Goal: Task Accomplishment & Management: Use online tool/utility

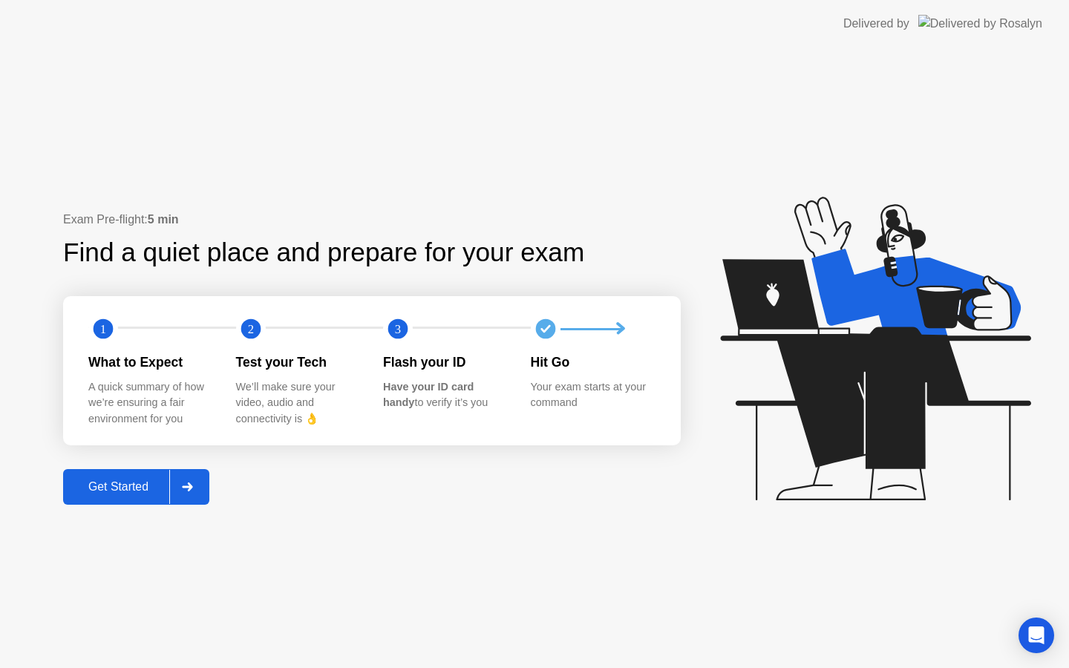
click at [114, 489] on div "Get Started" at bounding box center [119, 486] width 102 height 13
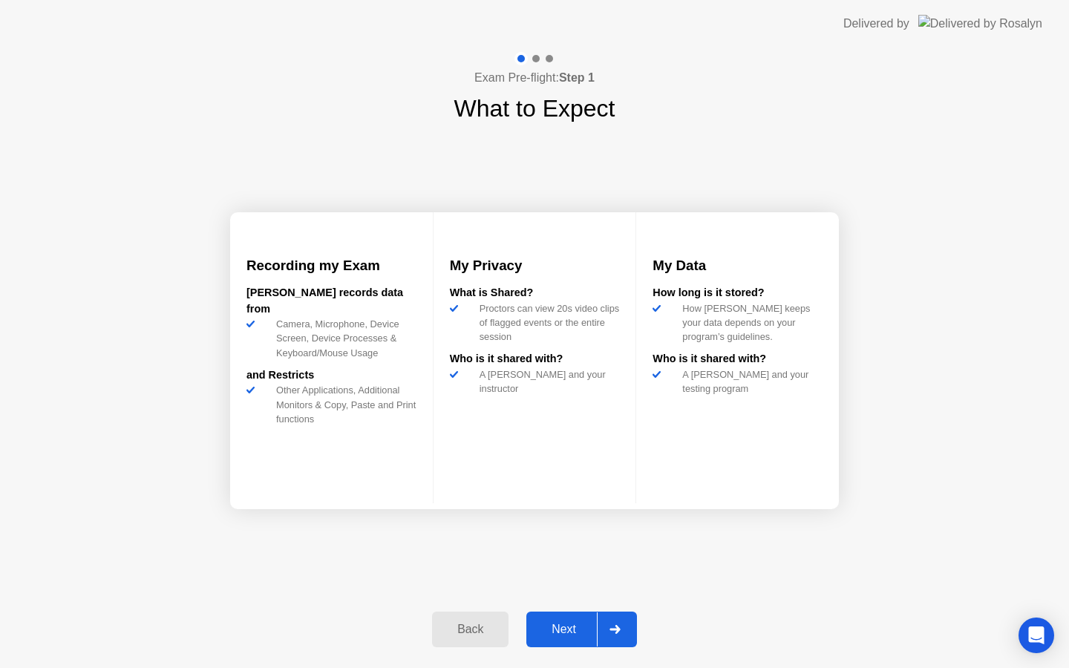
click at [551, 635] on div "Next" at bounding box center [564, 629] width 66 height 13
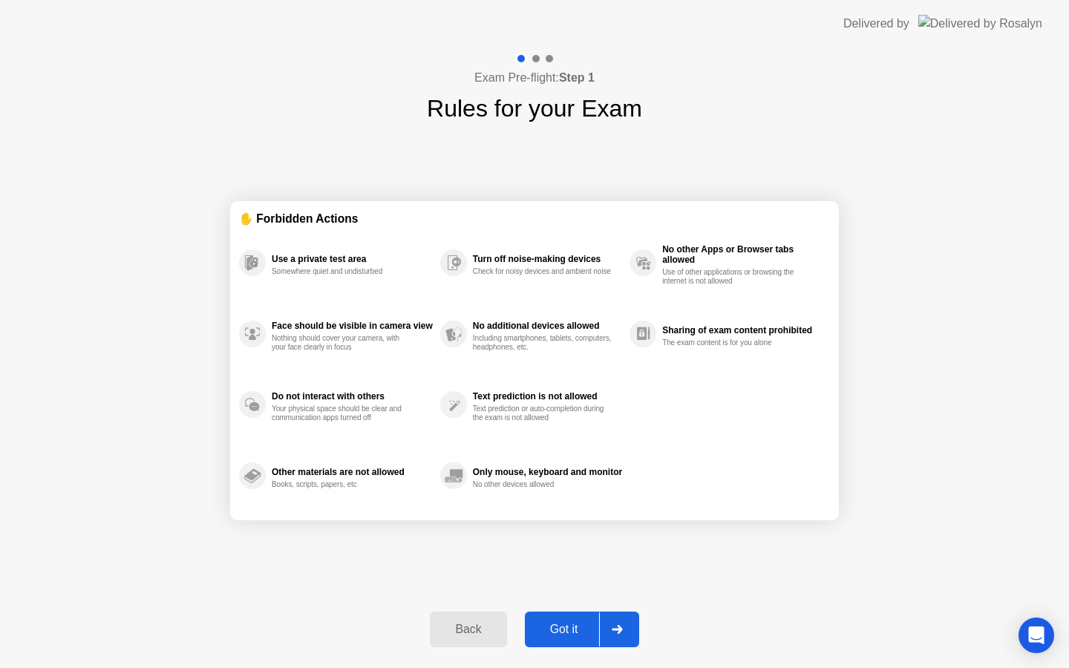
click at [554, 633] on div "Got it" at bounding box center [564, 629] width 70 height 13
select select "**********"
select select "*******"
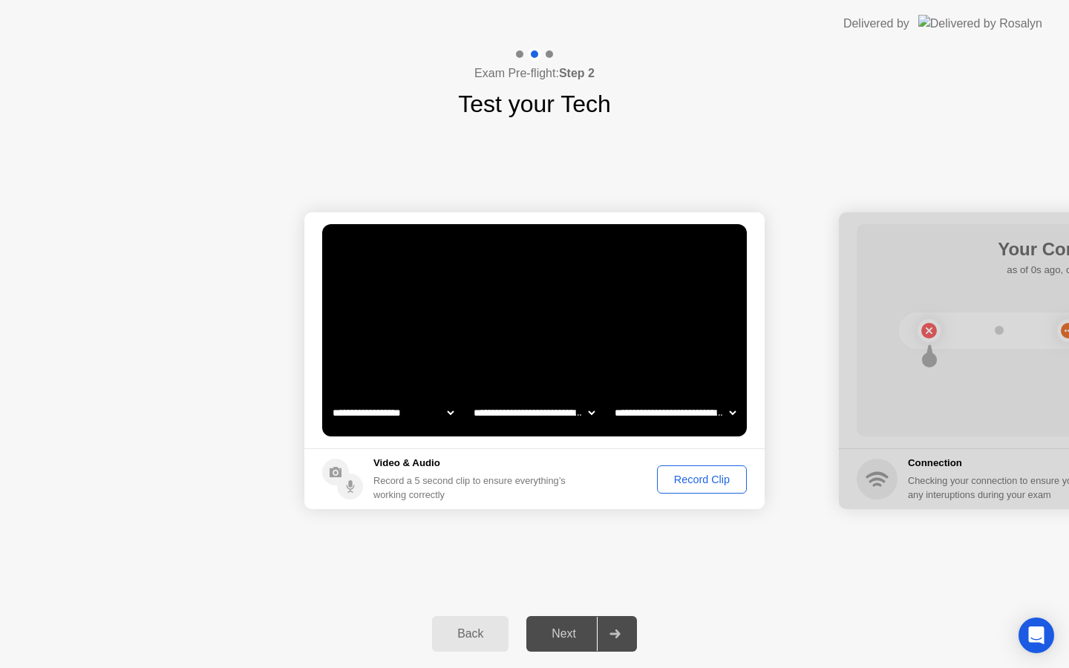
click at [696, 480] on div "Record Clip" at bounding box center [701, 480] width 79 height 12
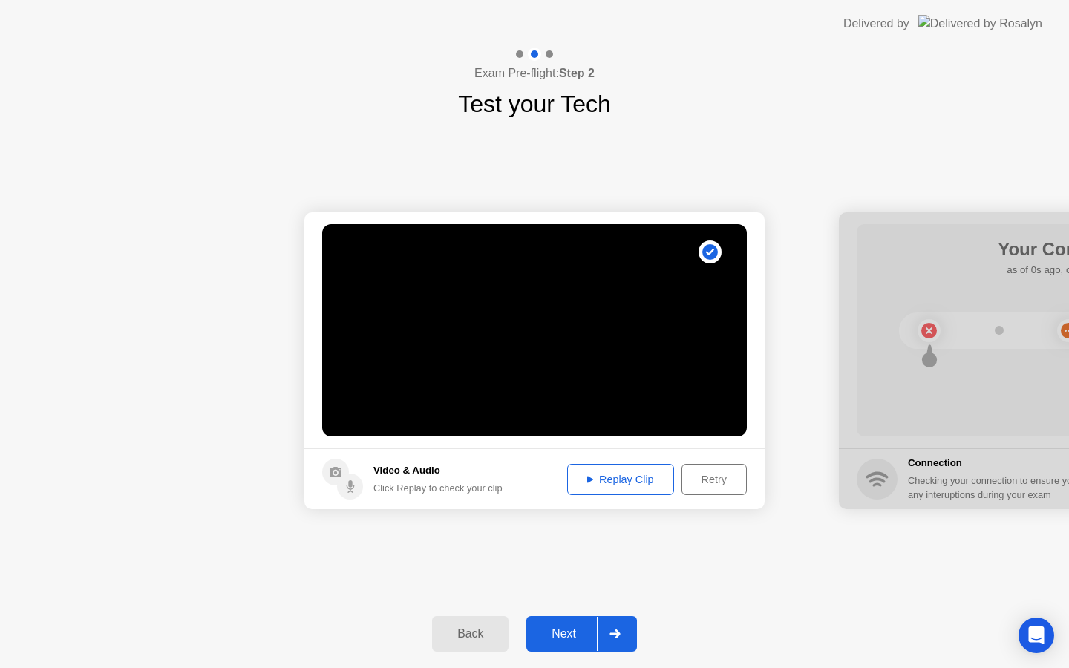
click at [549, 637] on div "Next" at bounding box center [564, 633] width 66 height 13
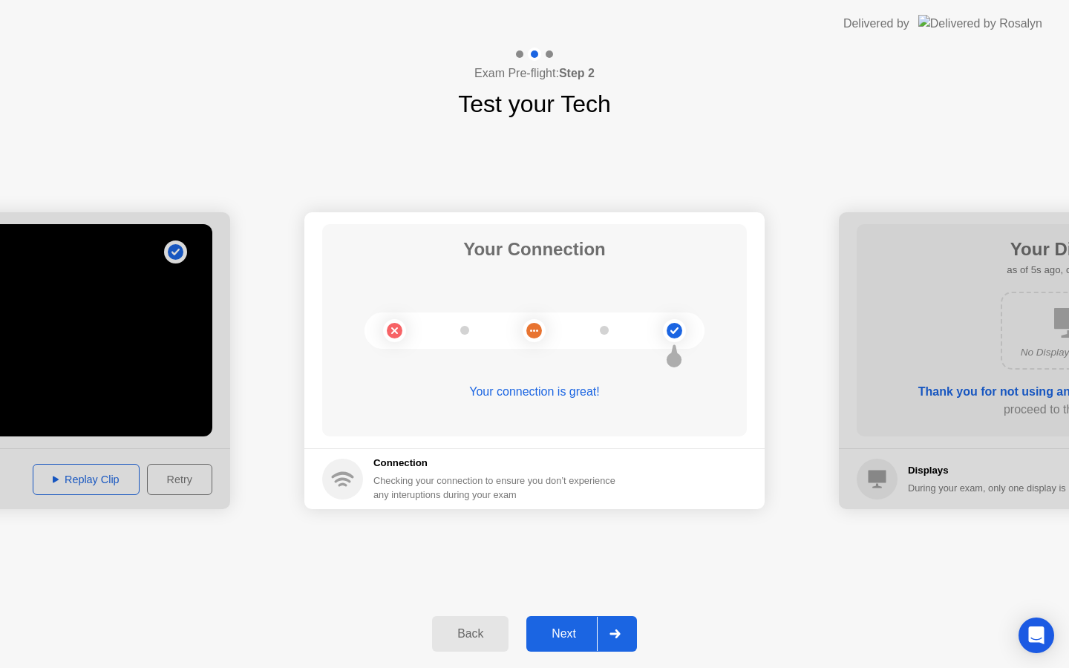
click at [555, 635] on div "Next" at bounding box center [564, 633] width 66 height 13
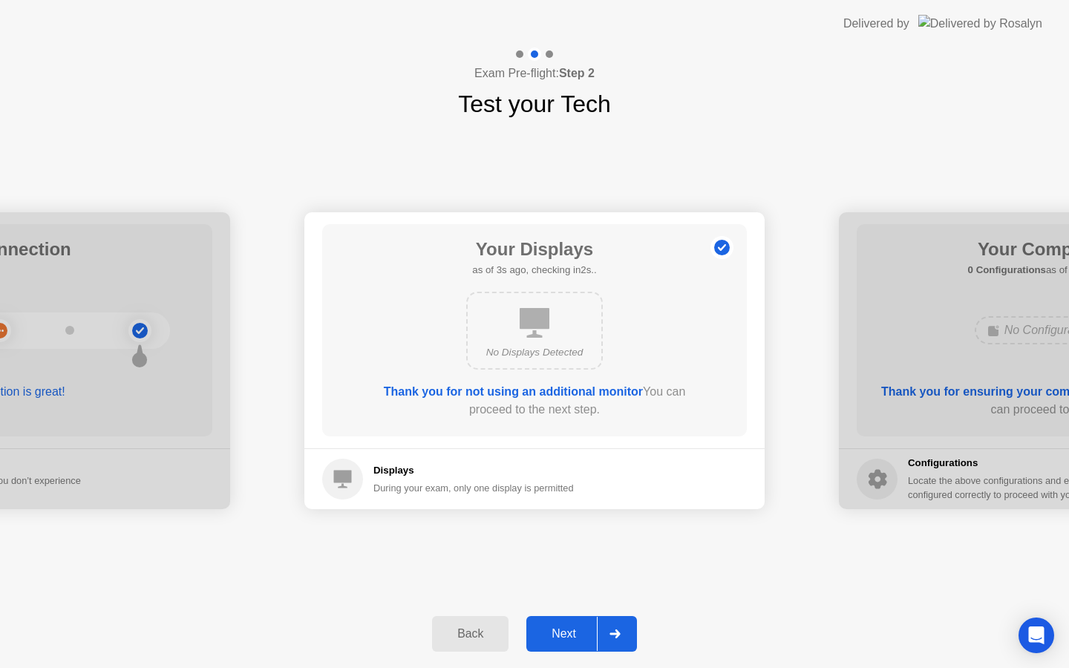
click at [560, 639] on div "Next" at bounding box center [564, 633] width 66 height 13
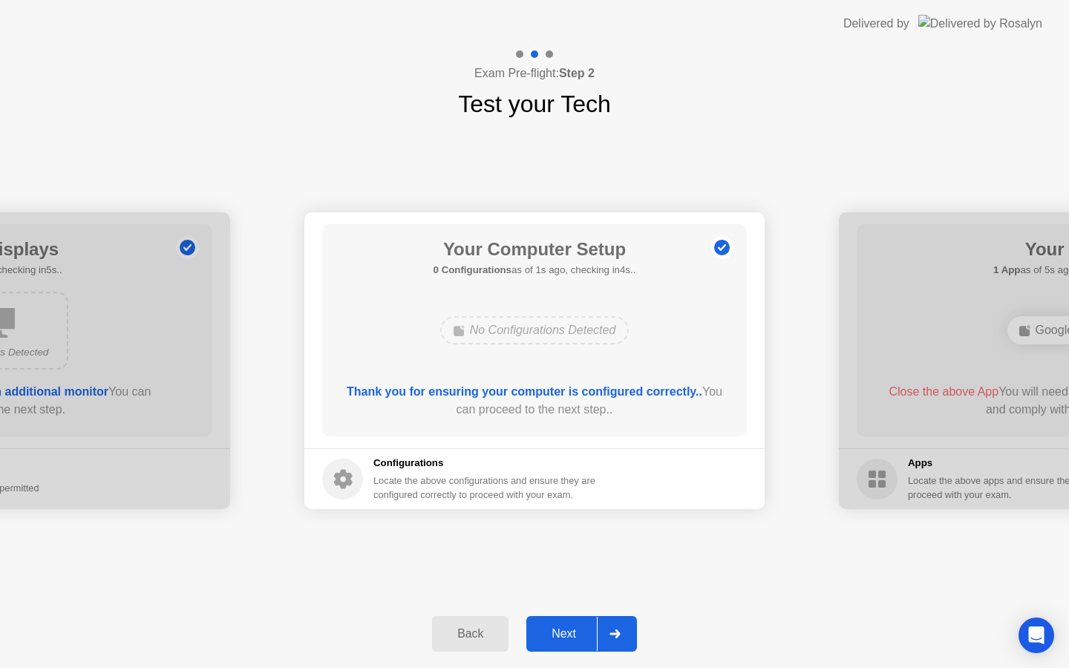
click at [562, 643] on button "Next" at bounding box center [581, 634] width 111 height 36
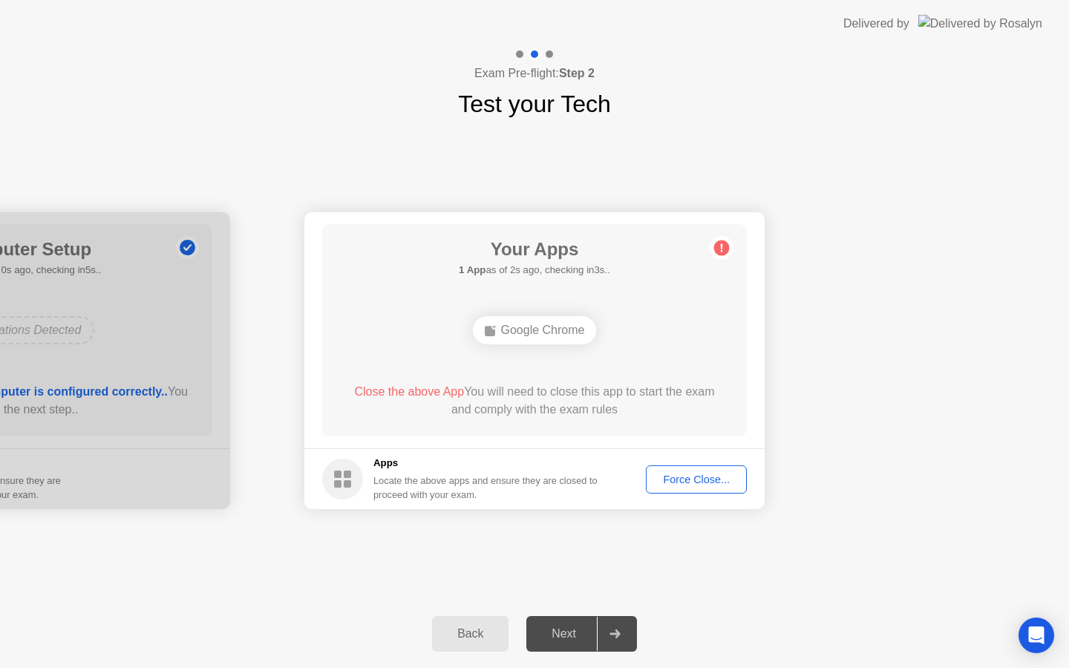
click at [668, 474] on div "Force Close..." at bounding box center [696, 480] width 91 height 12
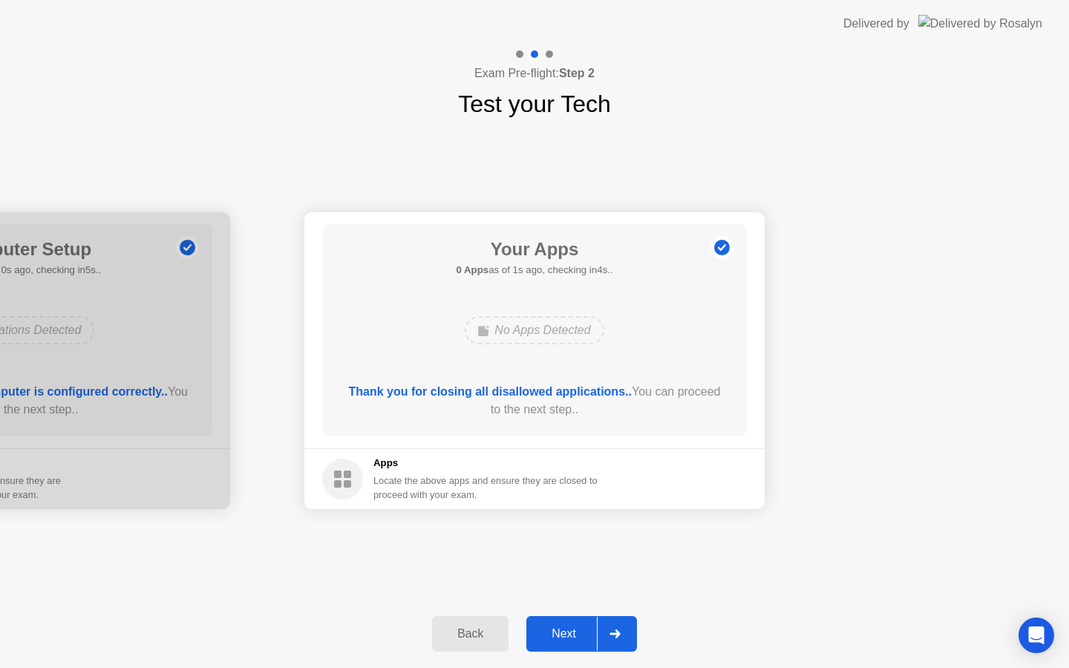
click at [563, 636] on div "Next" at bounding box center [564, 633] width 66 height 13
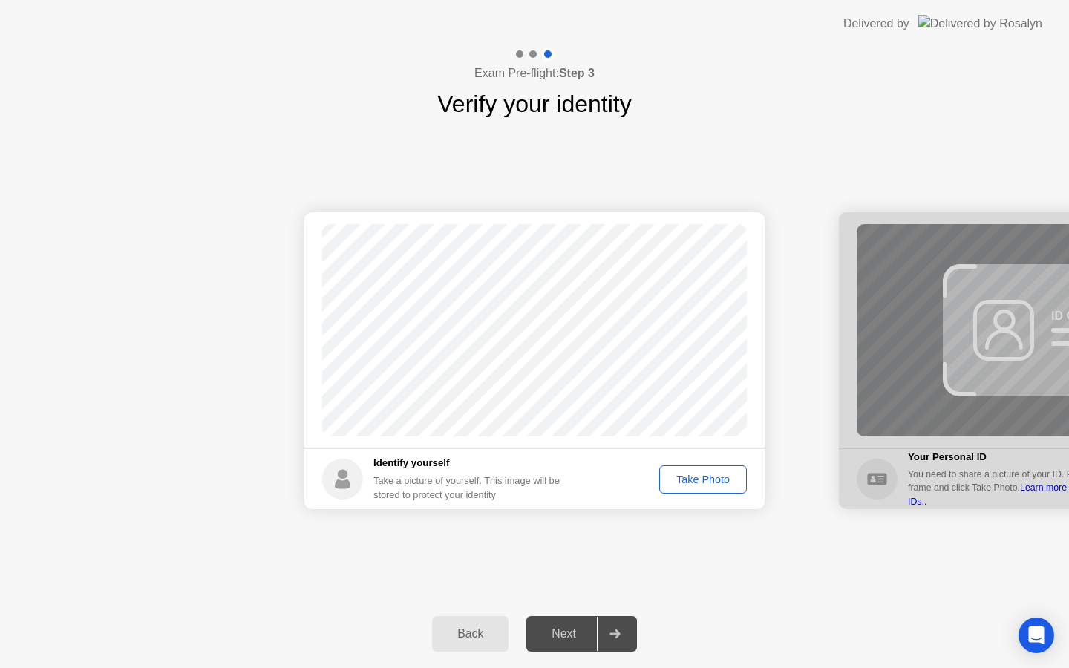
click at [694, 478] on div "Take Photo" at bounding box center [703, 480] width 77 height 12
click at [579, 627] on div "Next" at bounding box center [564, 633] width 66 height 13
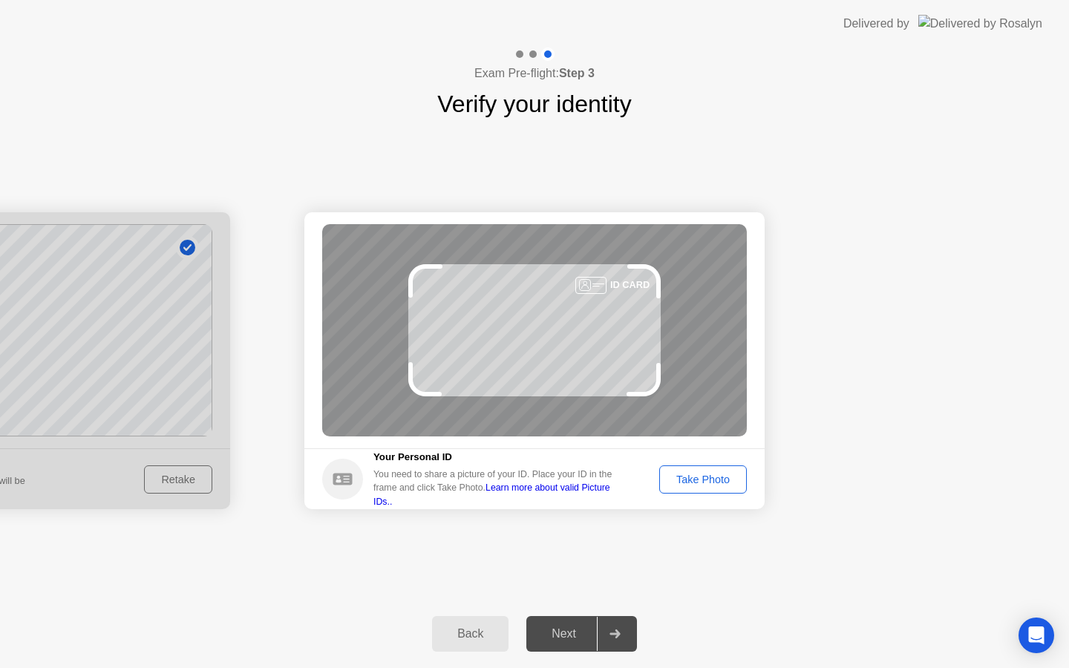
click at [684, 487] on button "Take Photo" at bounding box center [703, 480] width 88 height 28
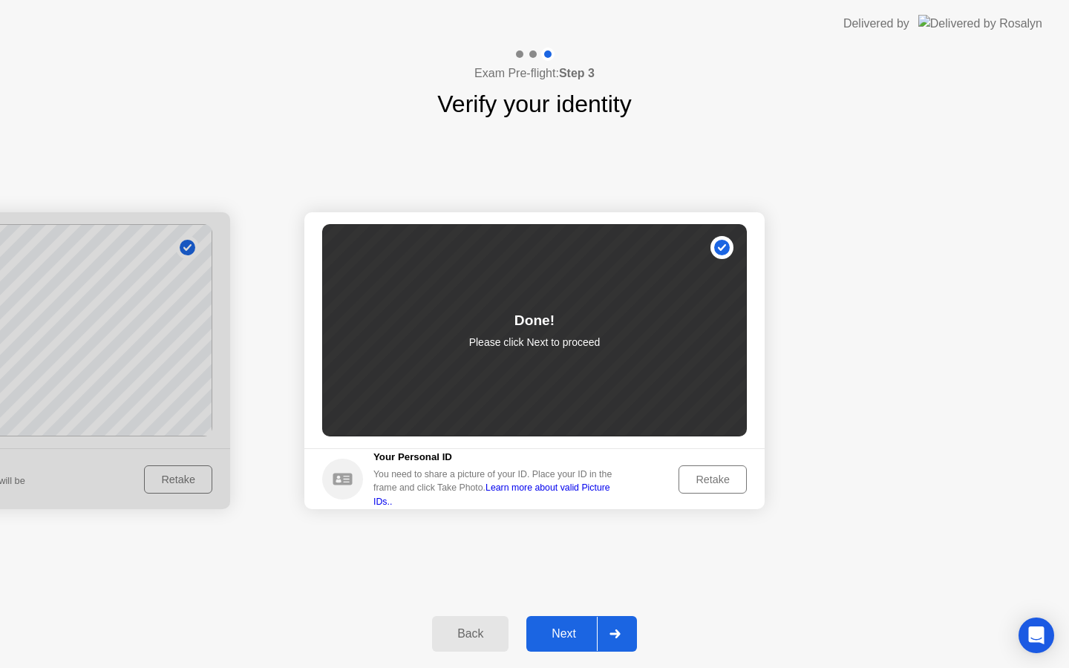
click at [574, 630] on div "Next" at bounding box center [564, 633] width 66 height 13
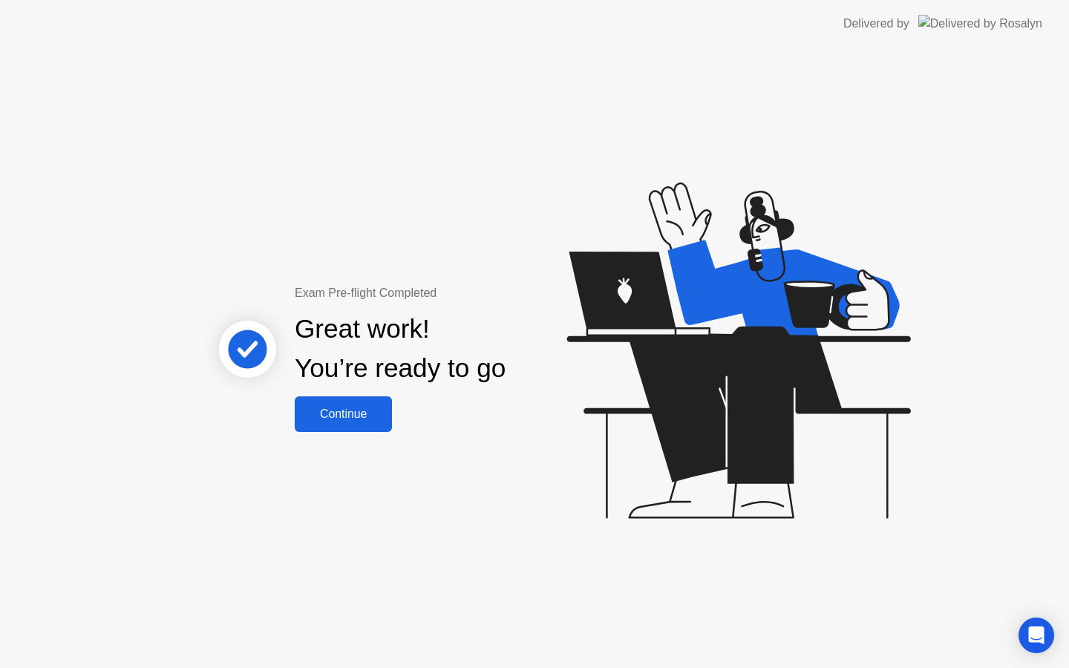
click at [341, 421] on div "Continue" at bounding box center [343, 414] width 88 height 13
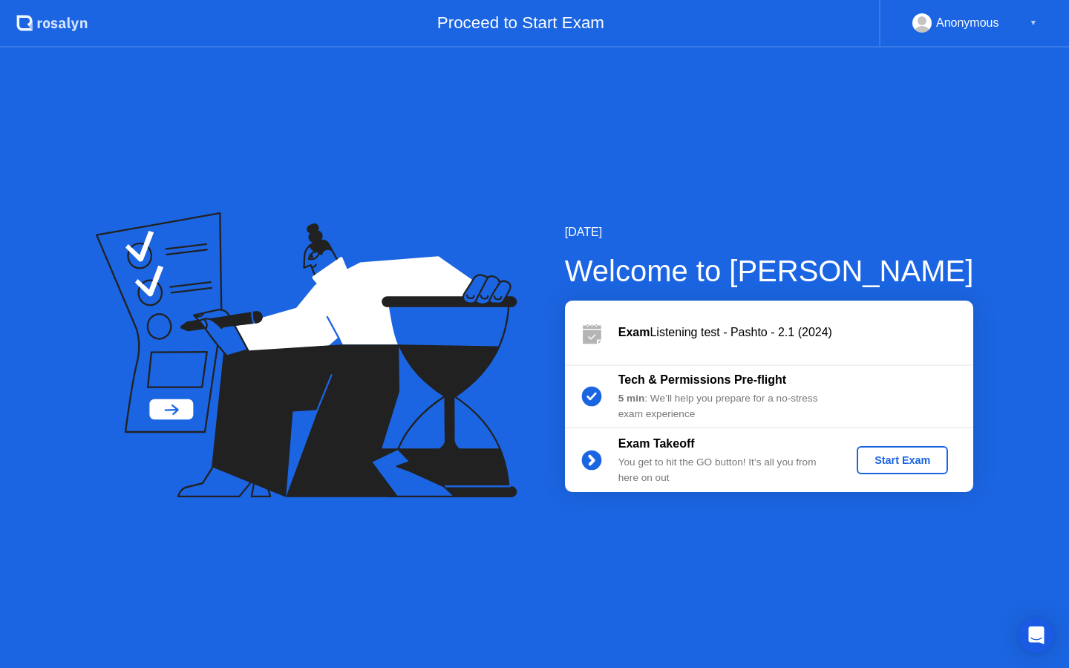
click at [893, 463] on div "Start Exam" at bounding box center [902, 460] width 79 height 12
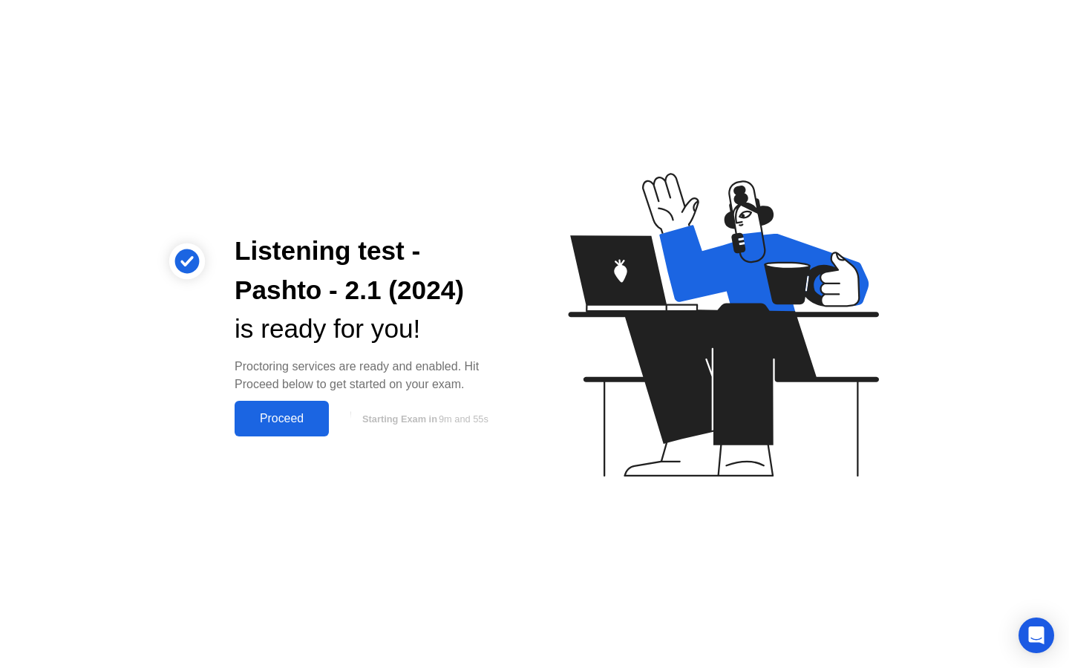
click at [289, 420] on div "Proceed" at bounding box center [281, 418] width 85 height 13
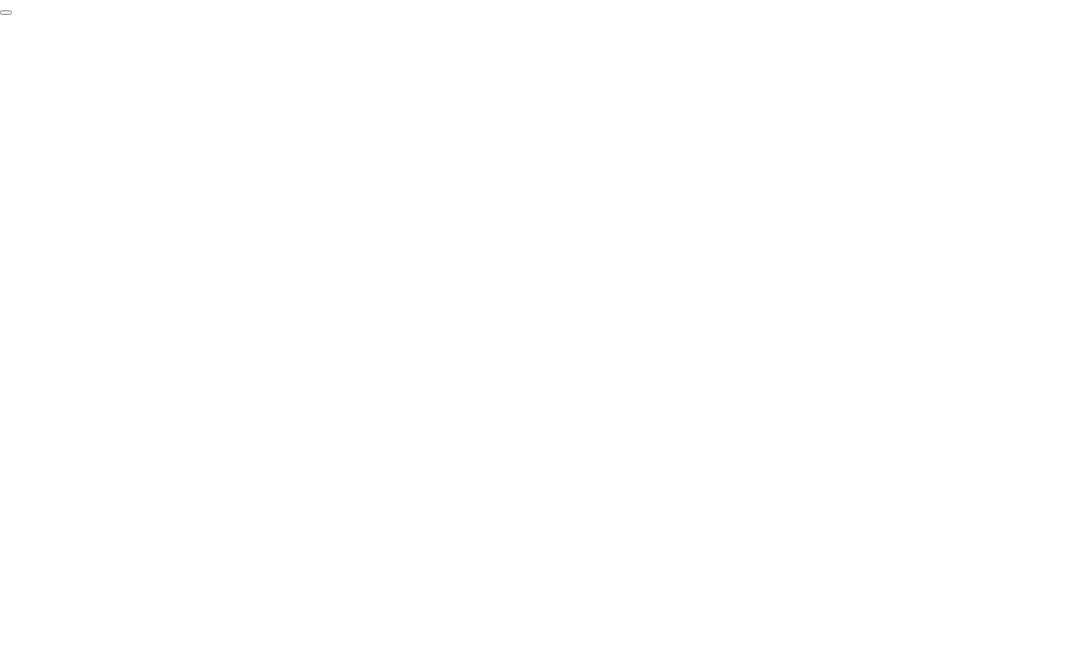
click div "End Proctoring Session"
